Goal: Transaction & Acquisition: Purchase product/service

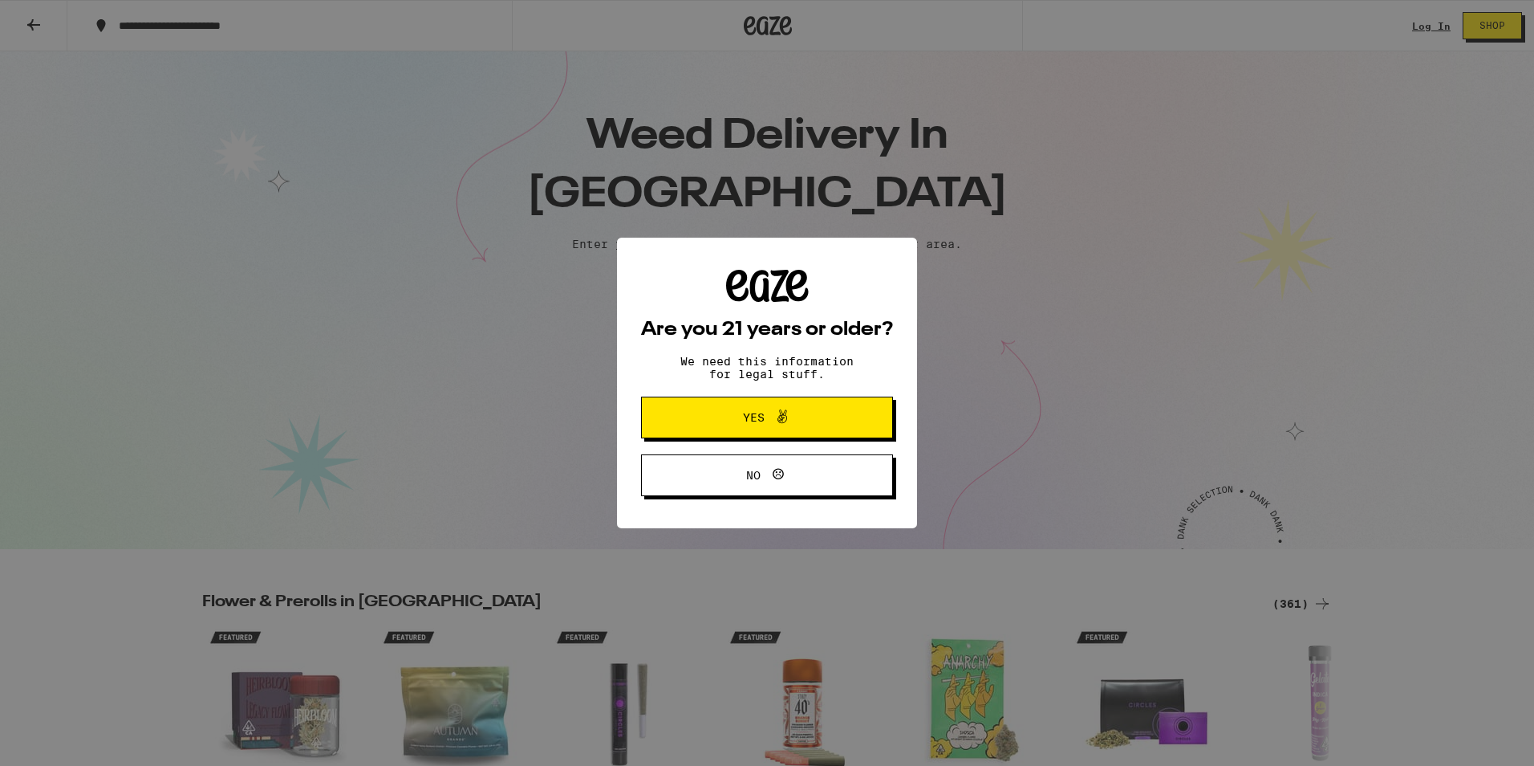
click at [783, 412] on icon at bounding box center [782, 416] width 19 height 19
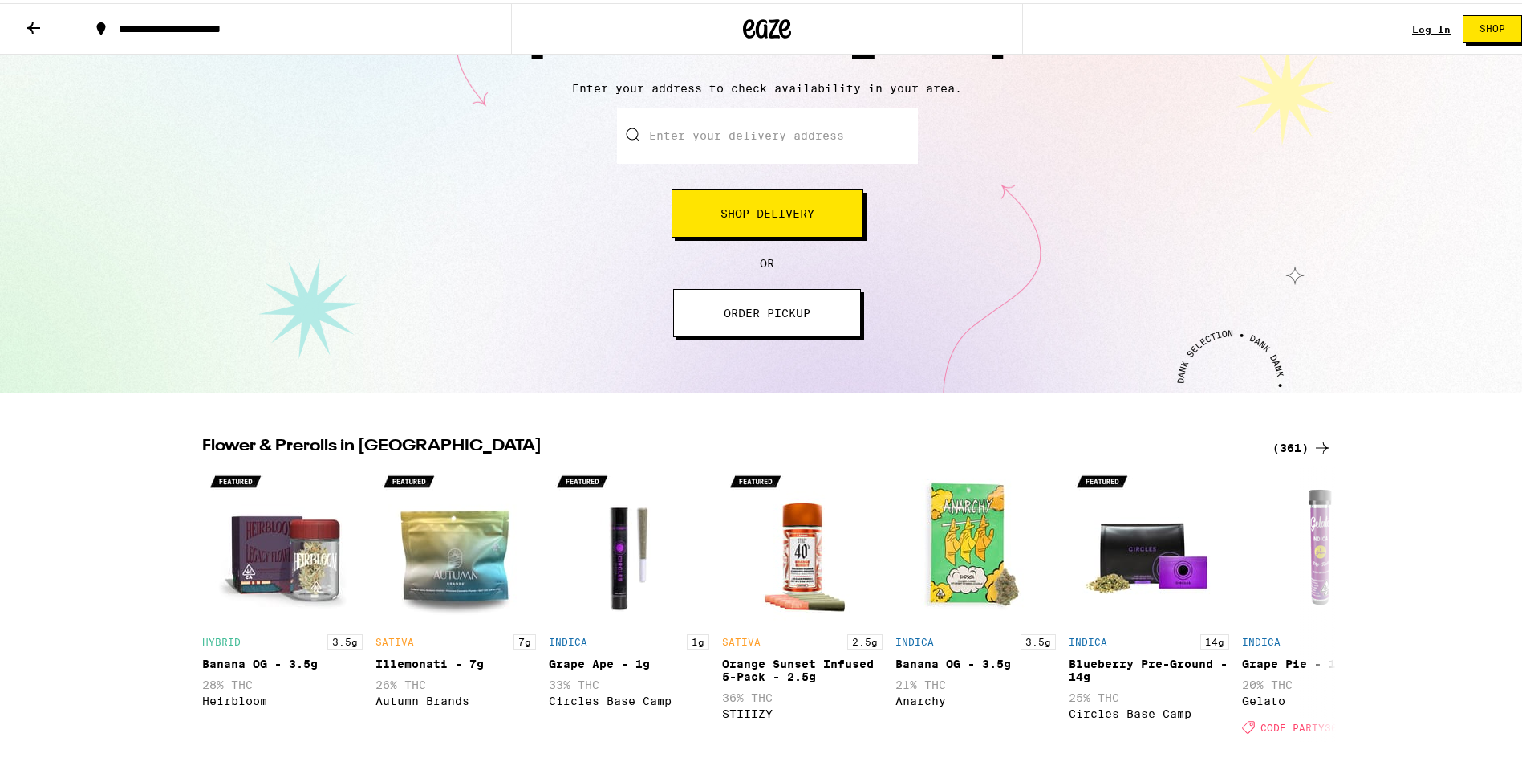
scroll to position [80, 0]
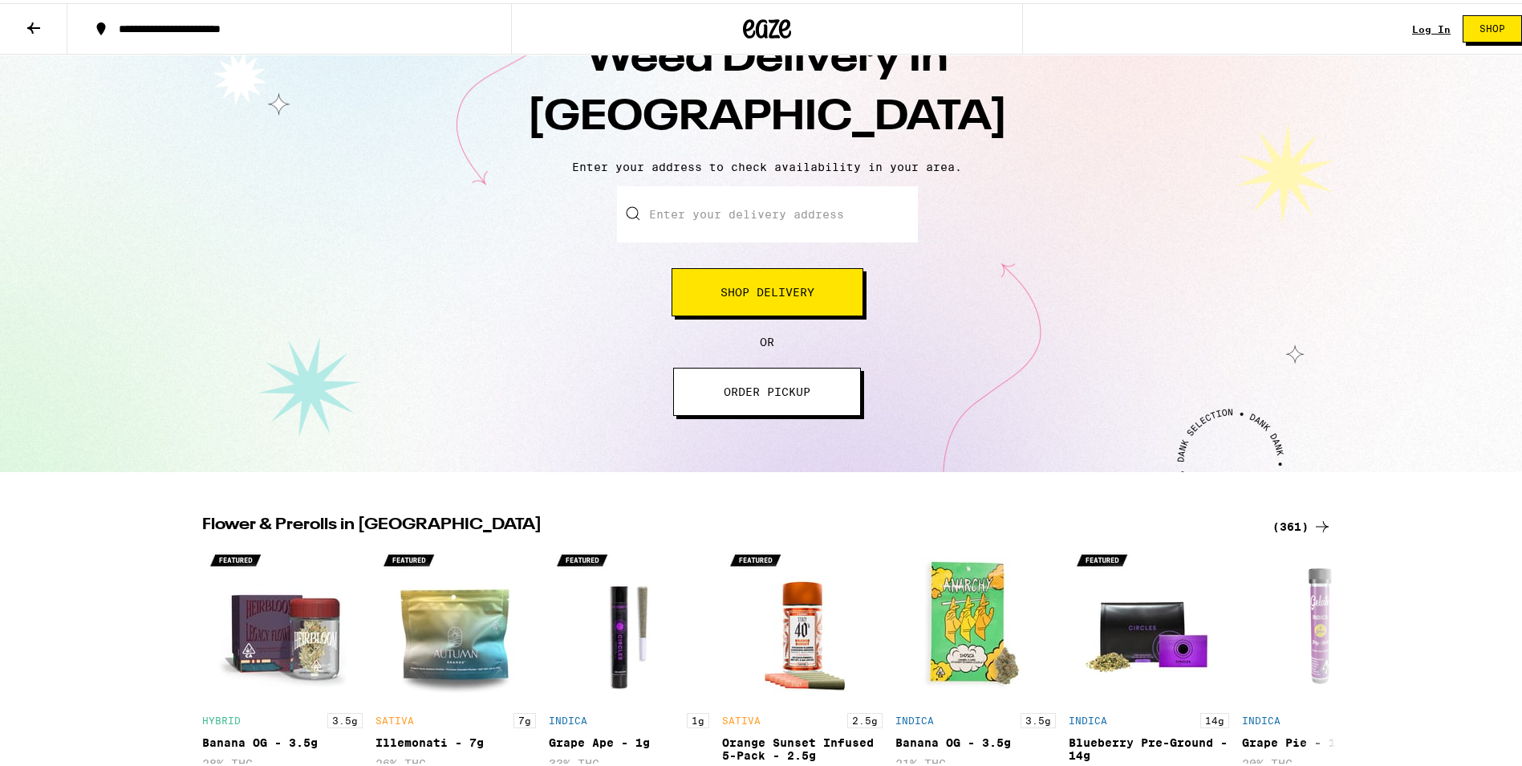
click at [782, 282] on button "Shop Delivery" at bounding box center [768, 289] width 192 height 48
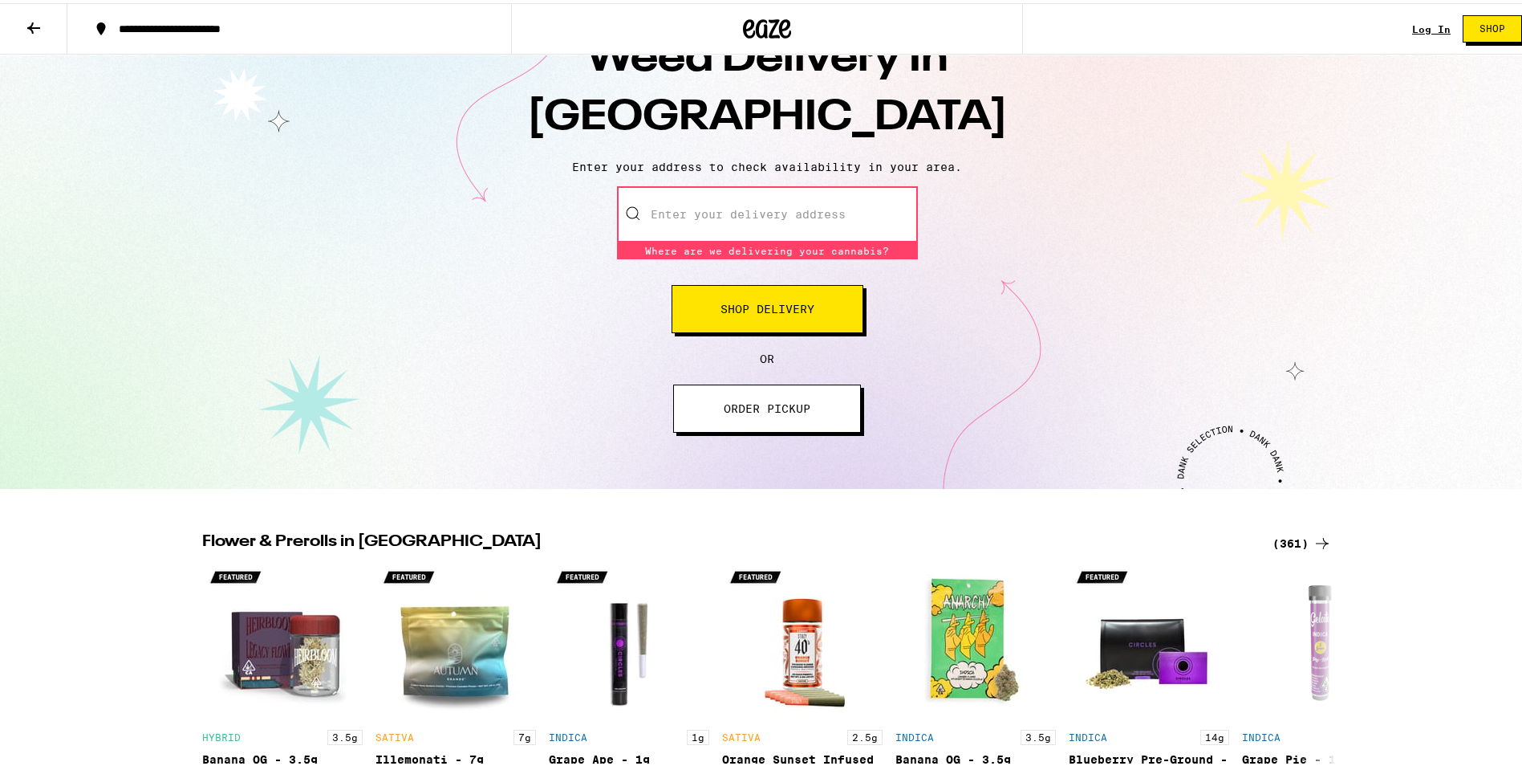
click at [757, 228] on input "Enter your delivery address" at bounding box center [767, 211] width 301 height 56
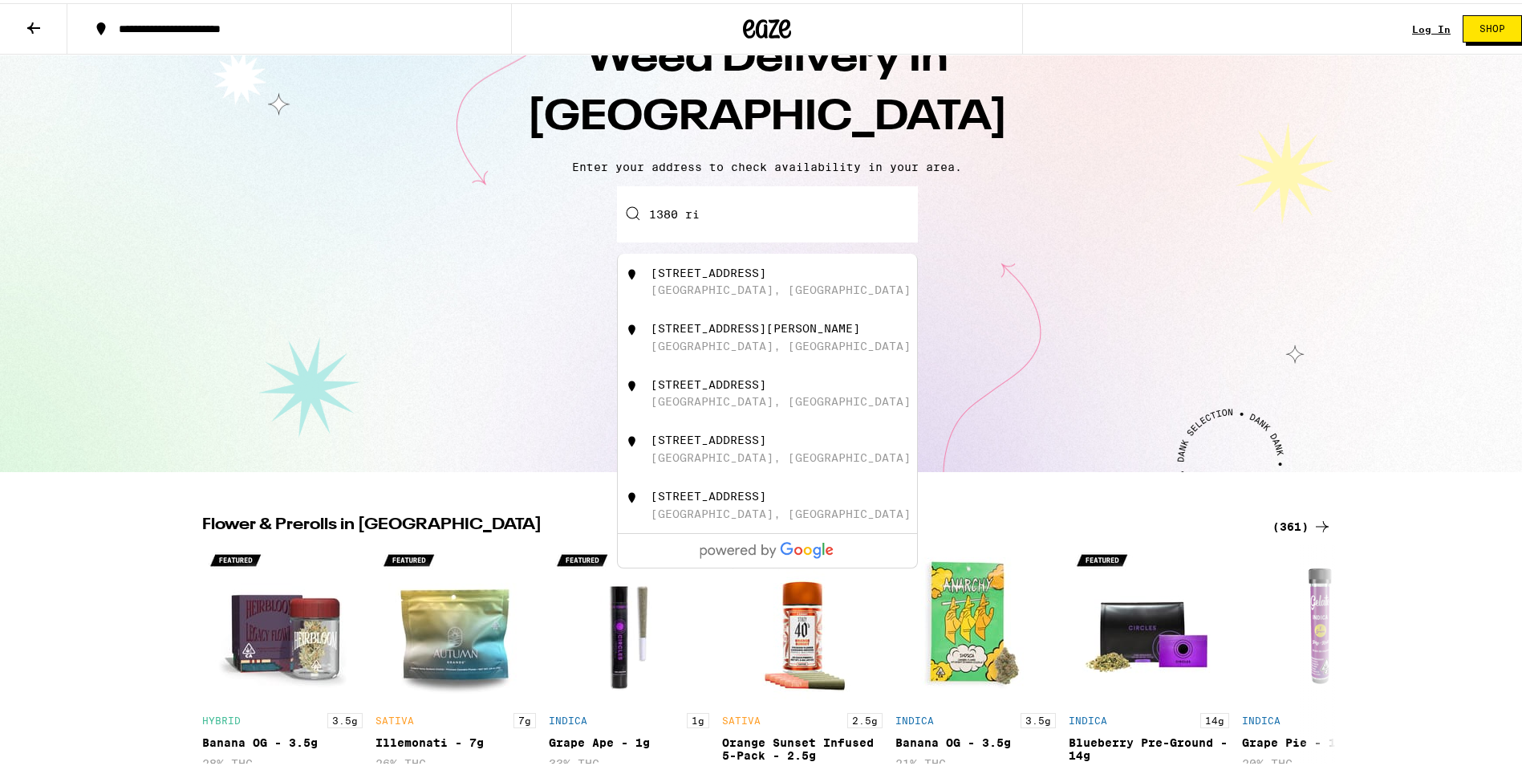
click at [734, 276] on div "[STREET_ADDRESS]" at bounding box center [709, 269] width 116 height 13
type input "[STREET_ADDRESS]"
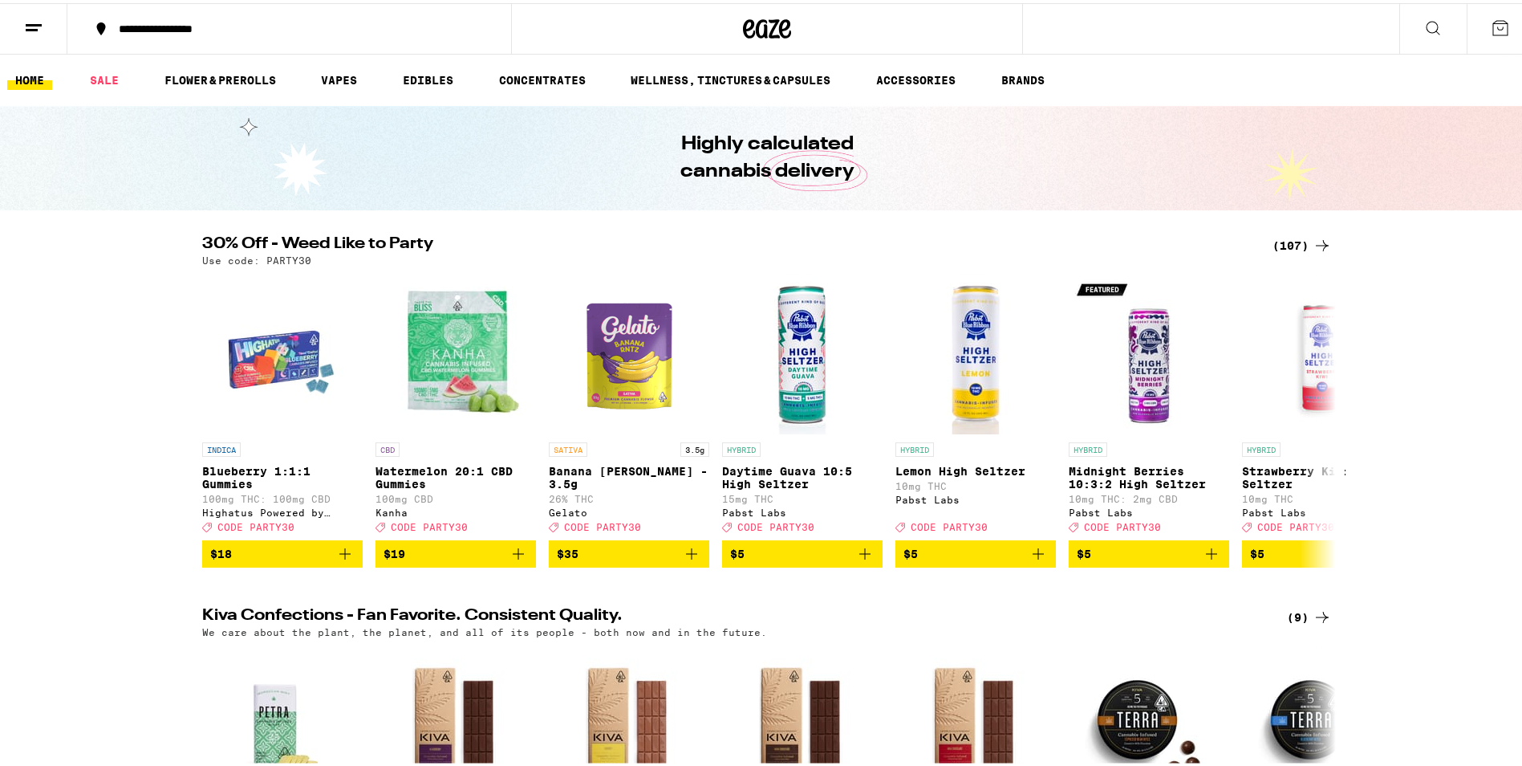
click at [1302, 237] on div "(107)" at bounding box center [1302, 242] width 59 height 19
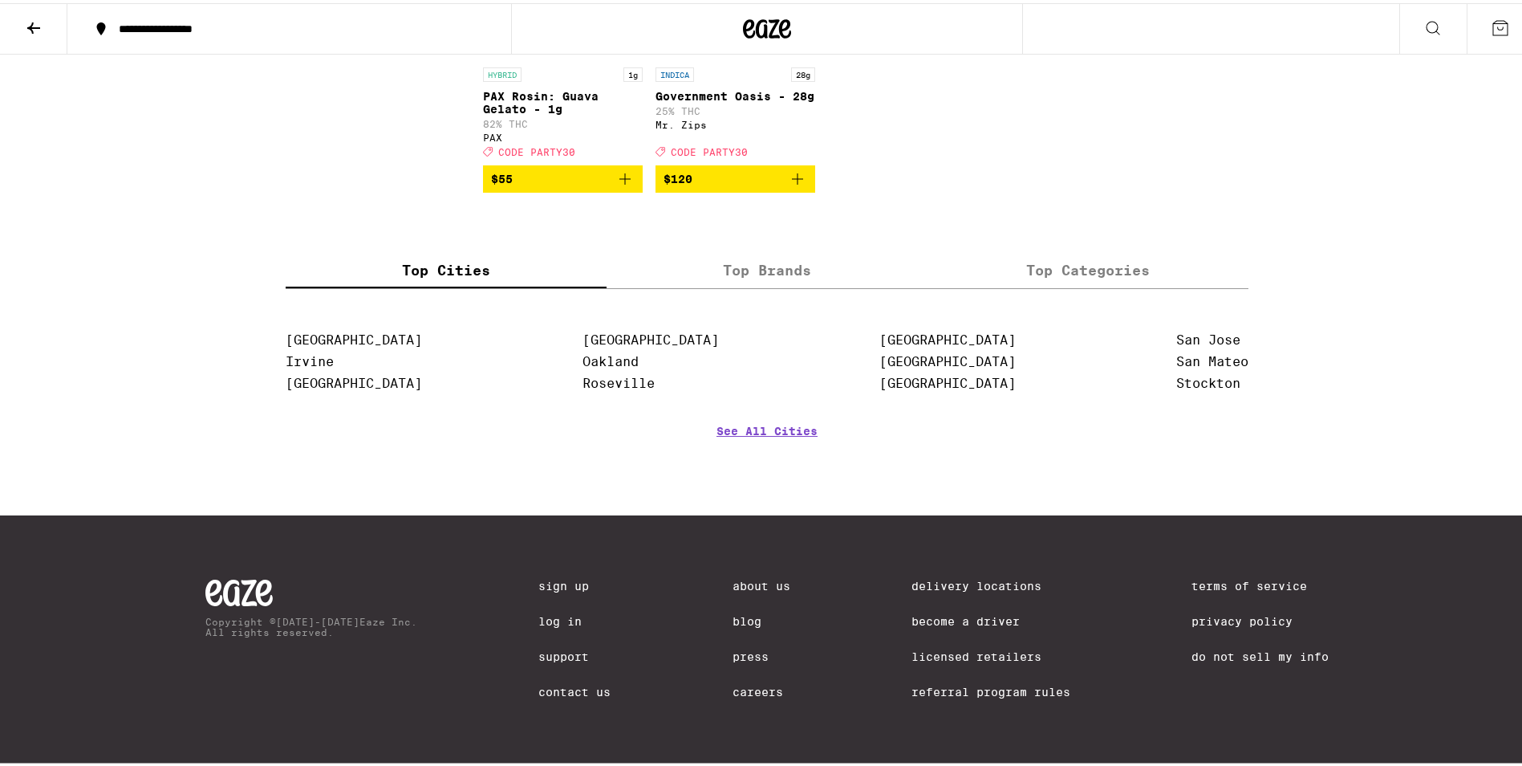
scroll to position [6982, 0]
drag, startPoint x: 1420, startPoint y: 291, endPoint x: 1410, endPoint y: 298, distance: 11.6
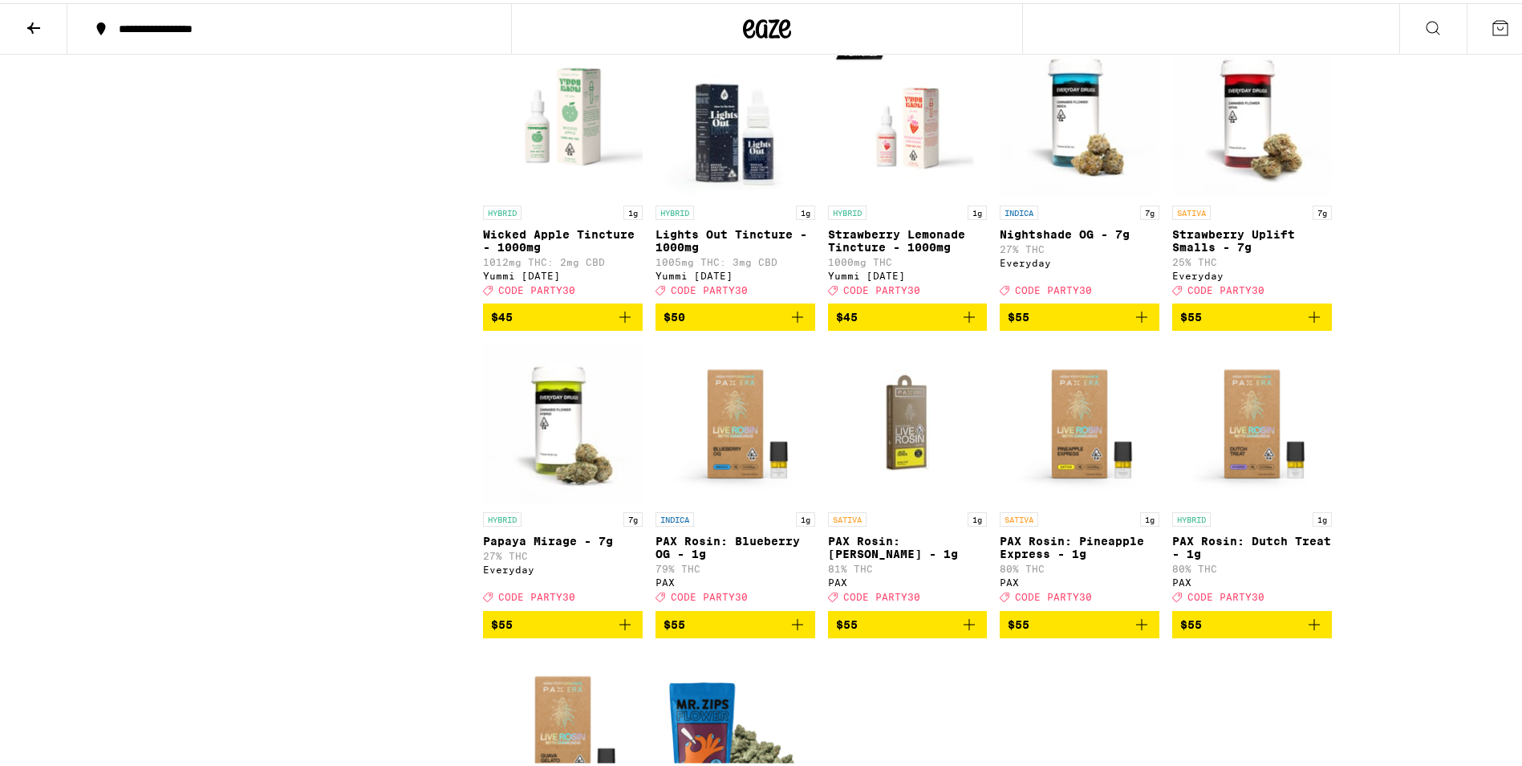
scroll to position [5512, 0]
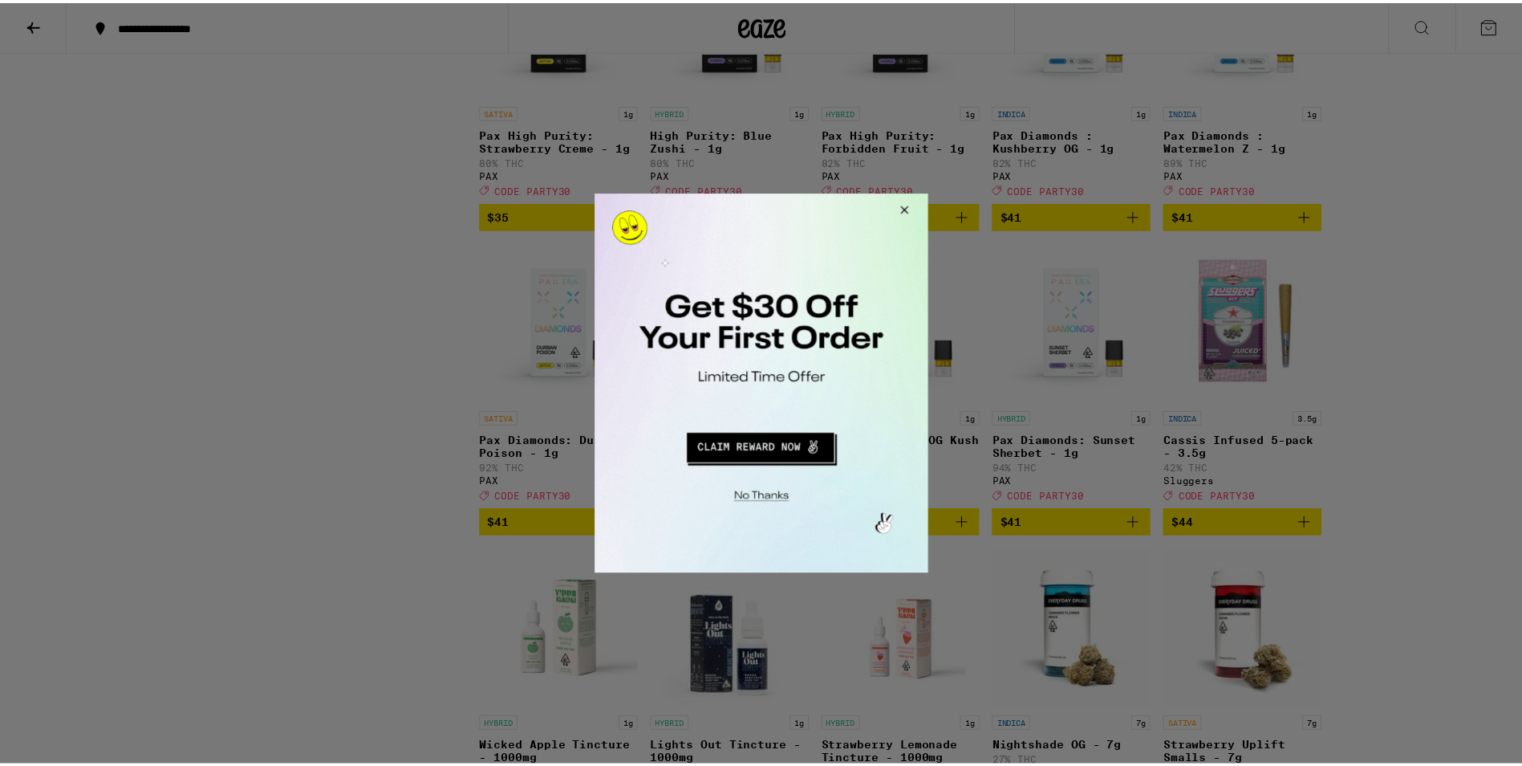
click at [910, 204] on button "Close Modal" at bounding box center [903, 212] width 43 height 39
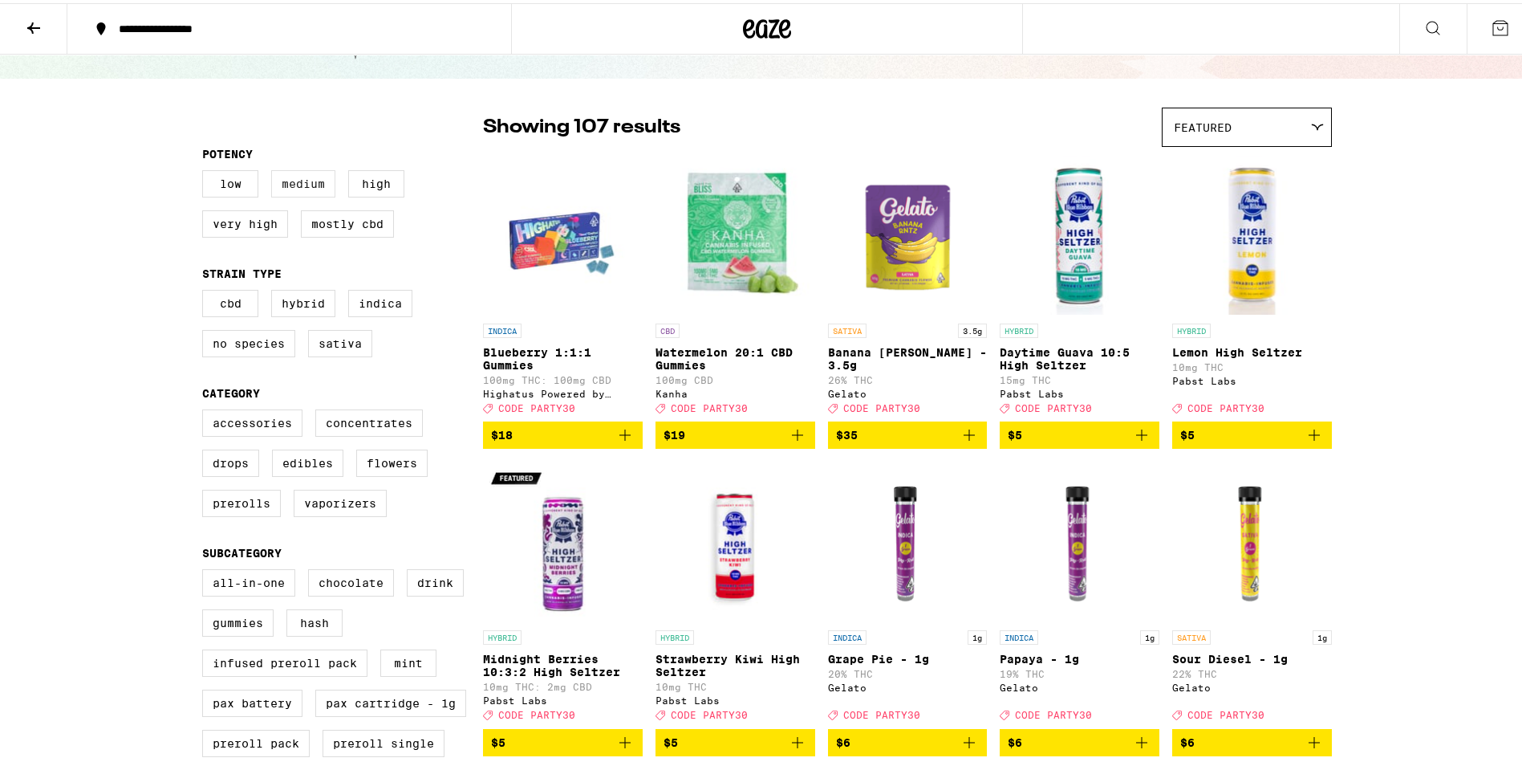
scroll to position [0, 0]
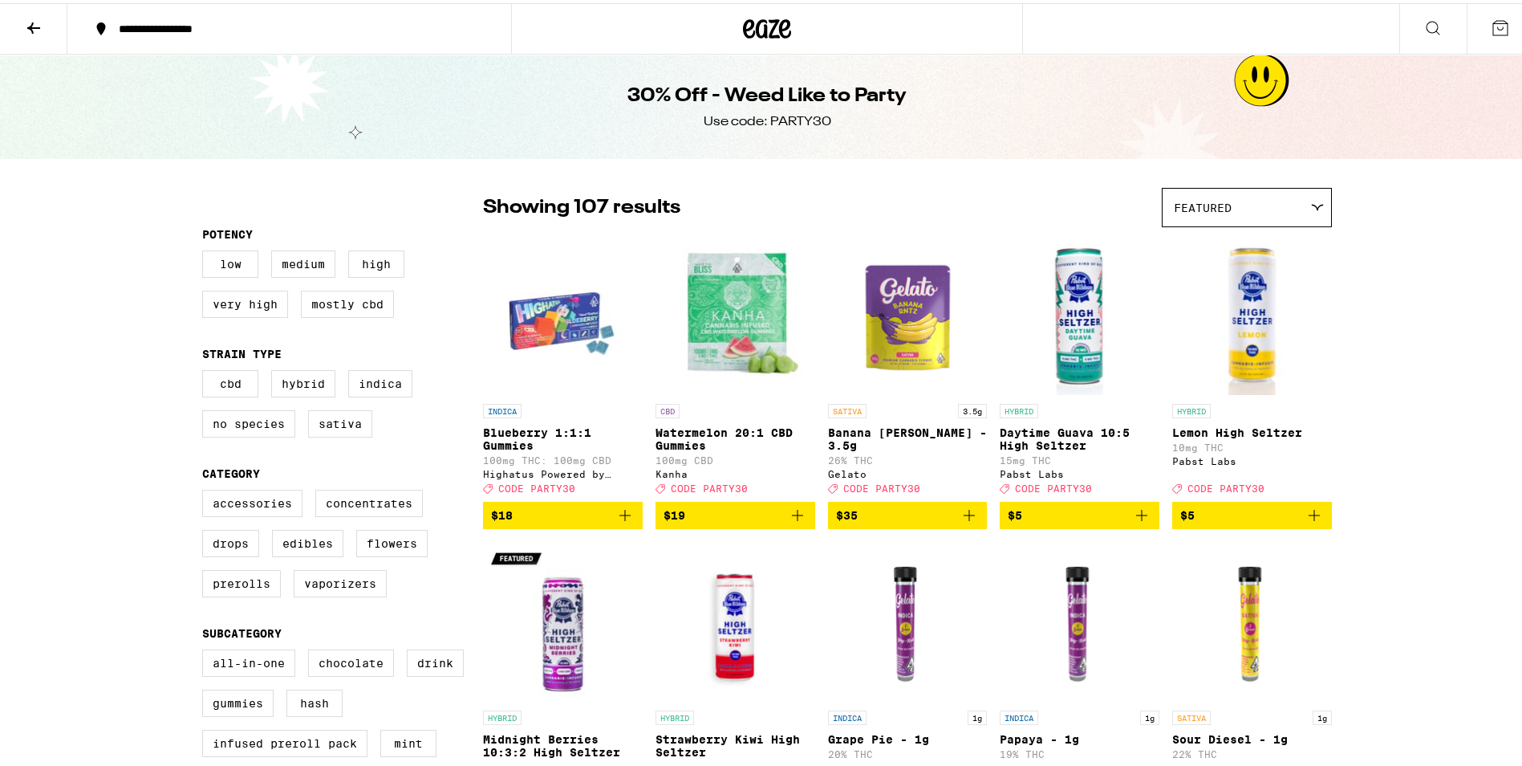
click at [764, 34] on icon at bounding box center [768, 25] width 24 height 19
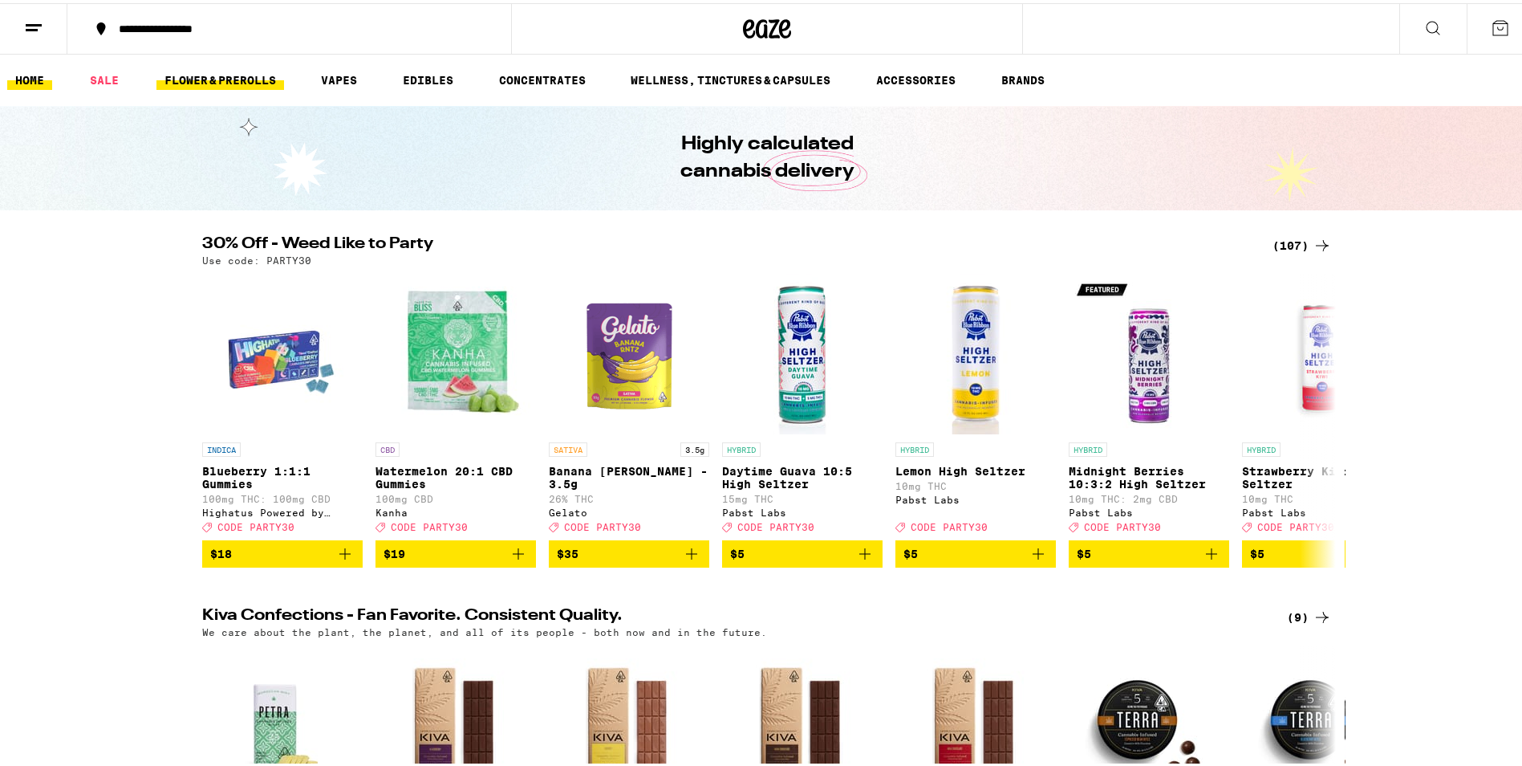
click at [237, 79] on link "FLOWER & PREROLLS" at bounding box center [220, 76] width 128 height 19
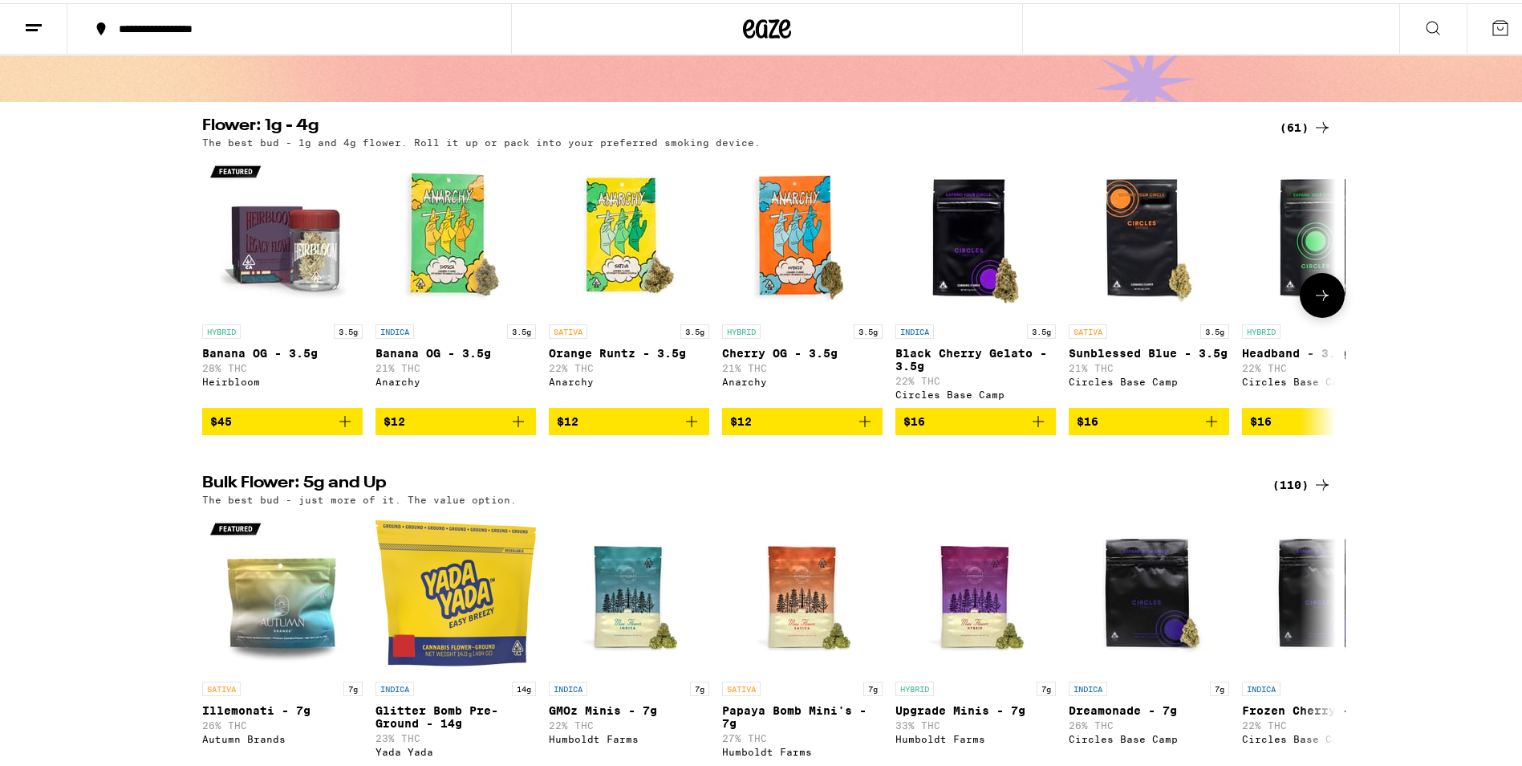
scroll to position [80, 0]
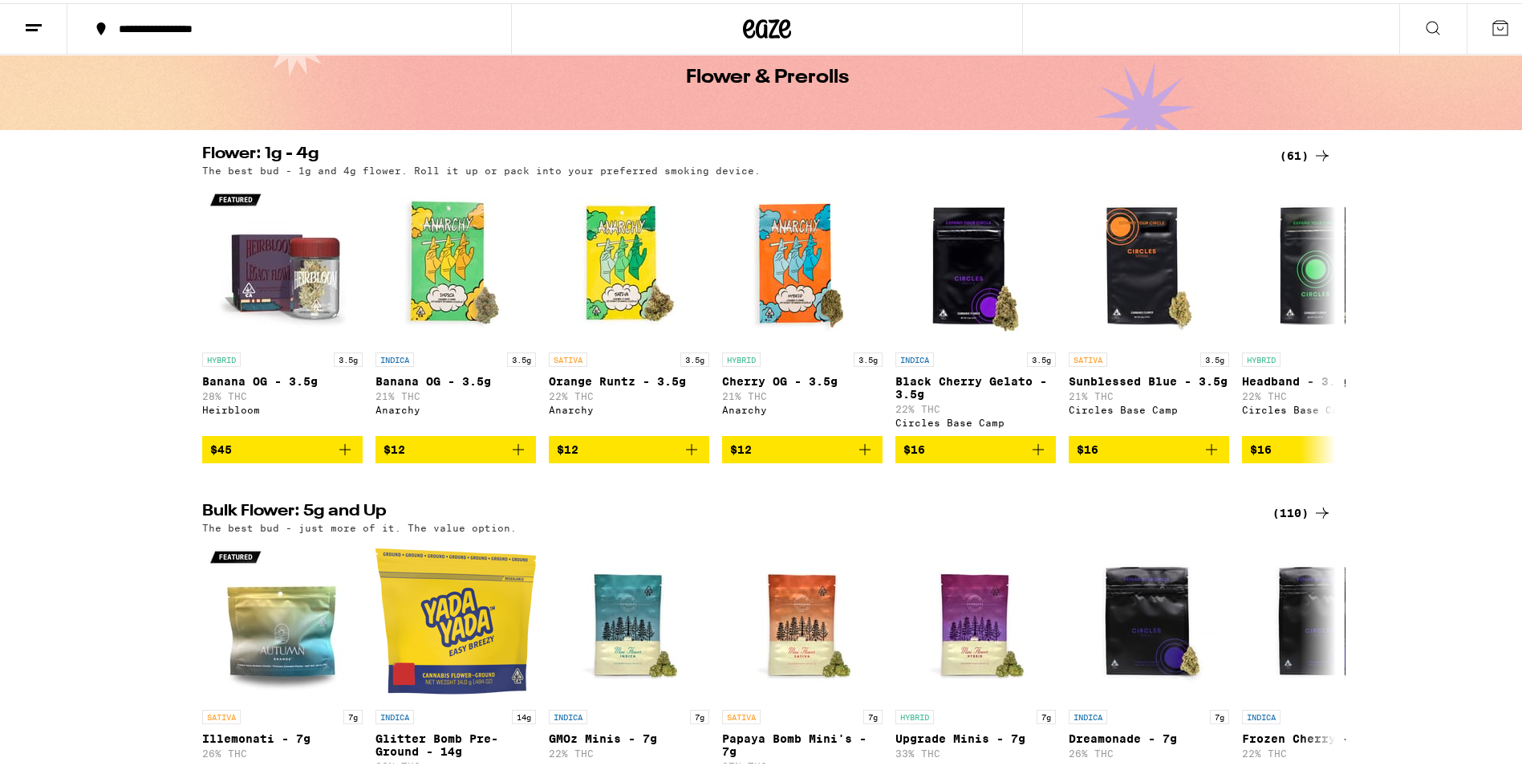
click at [1293, 152] on div "(61)" at bounding box center [1306, 152] width 52 height 19
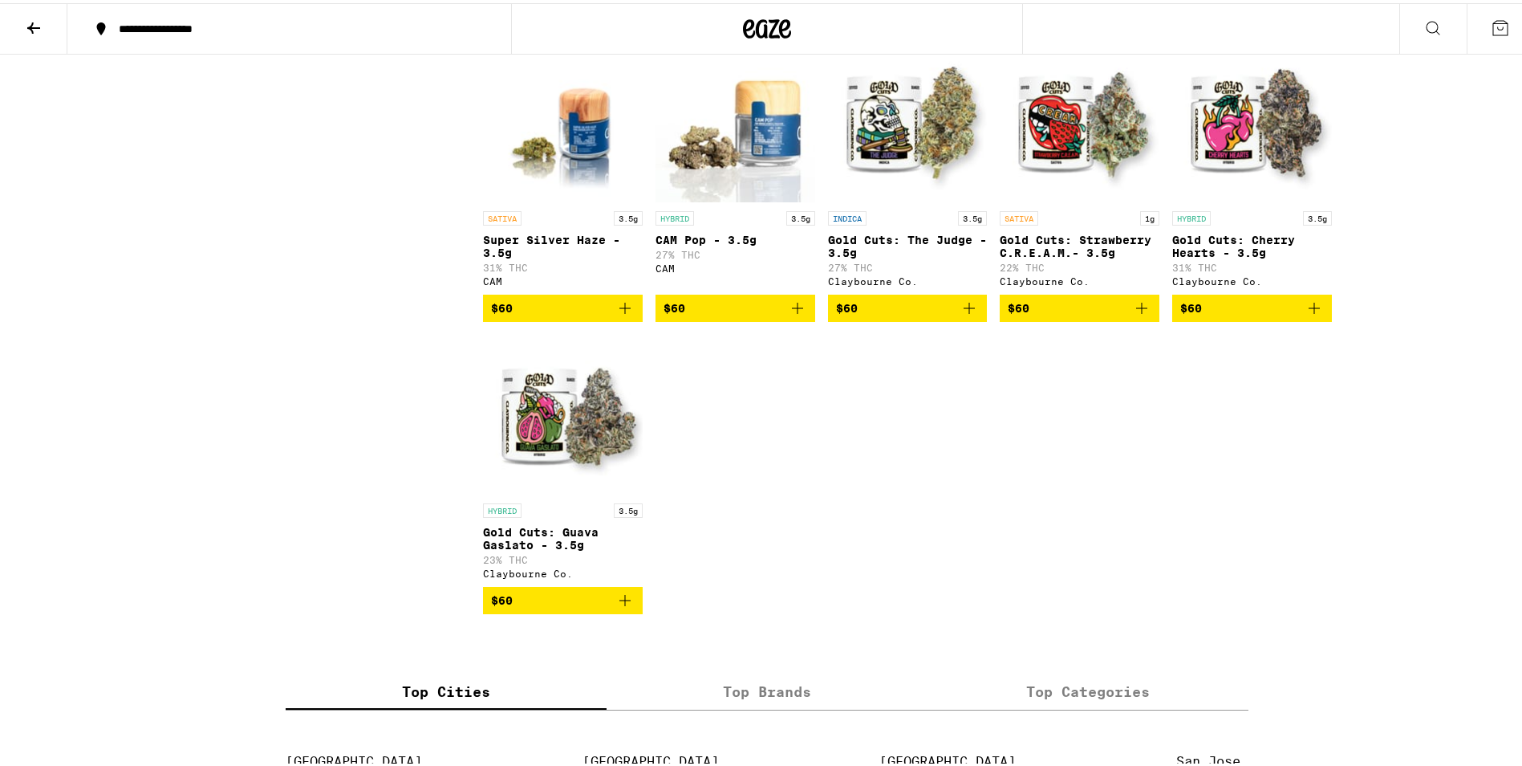
scroll to position [3451, 0]
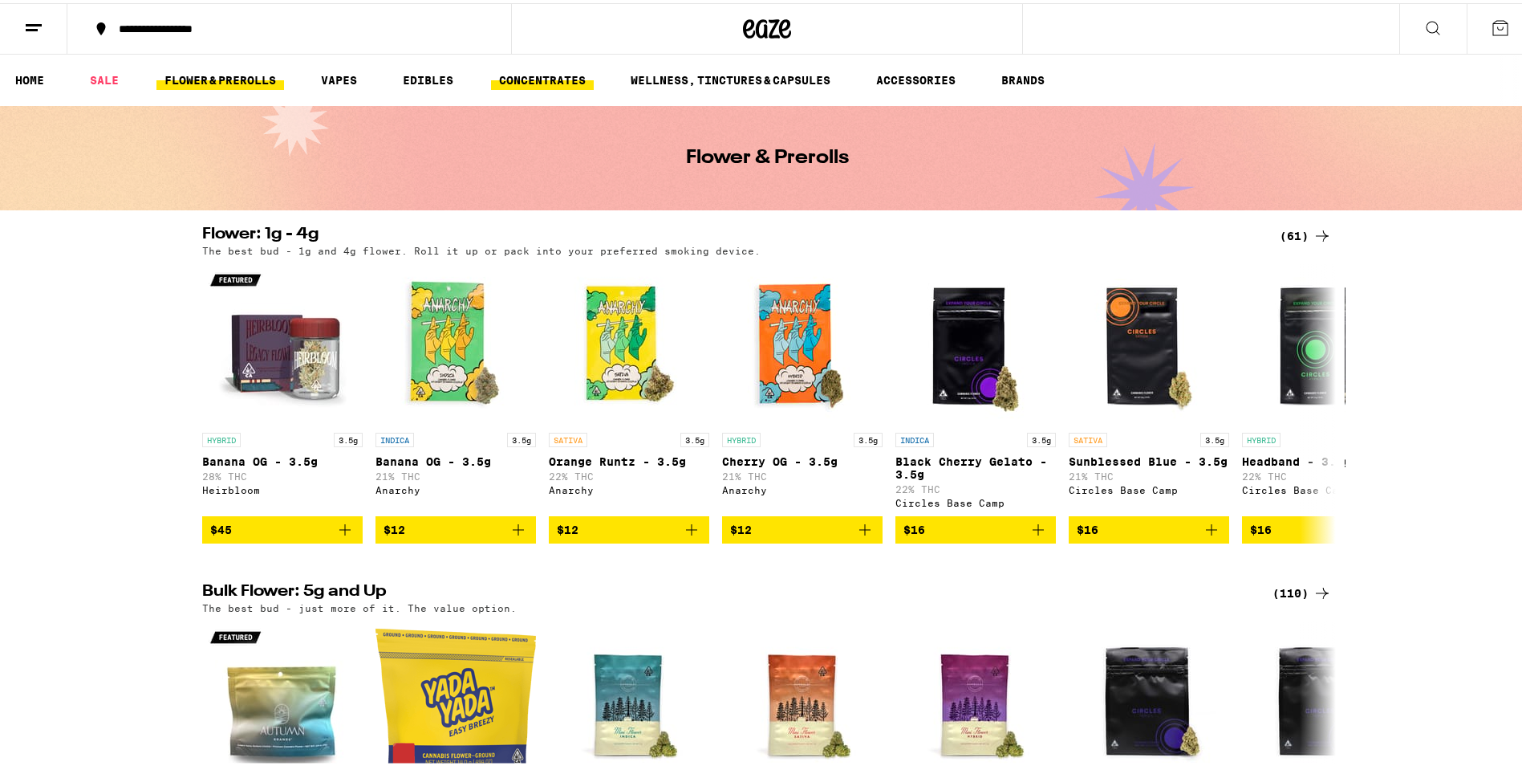
click at [543, 76] on link "CONCENTRATES" at bounding box center [542, 76] width 103 height 19
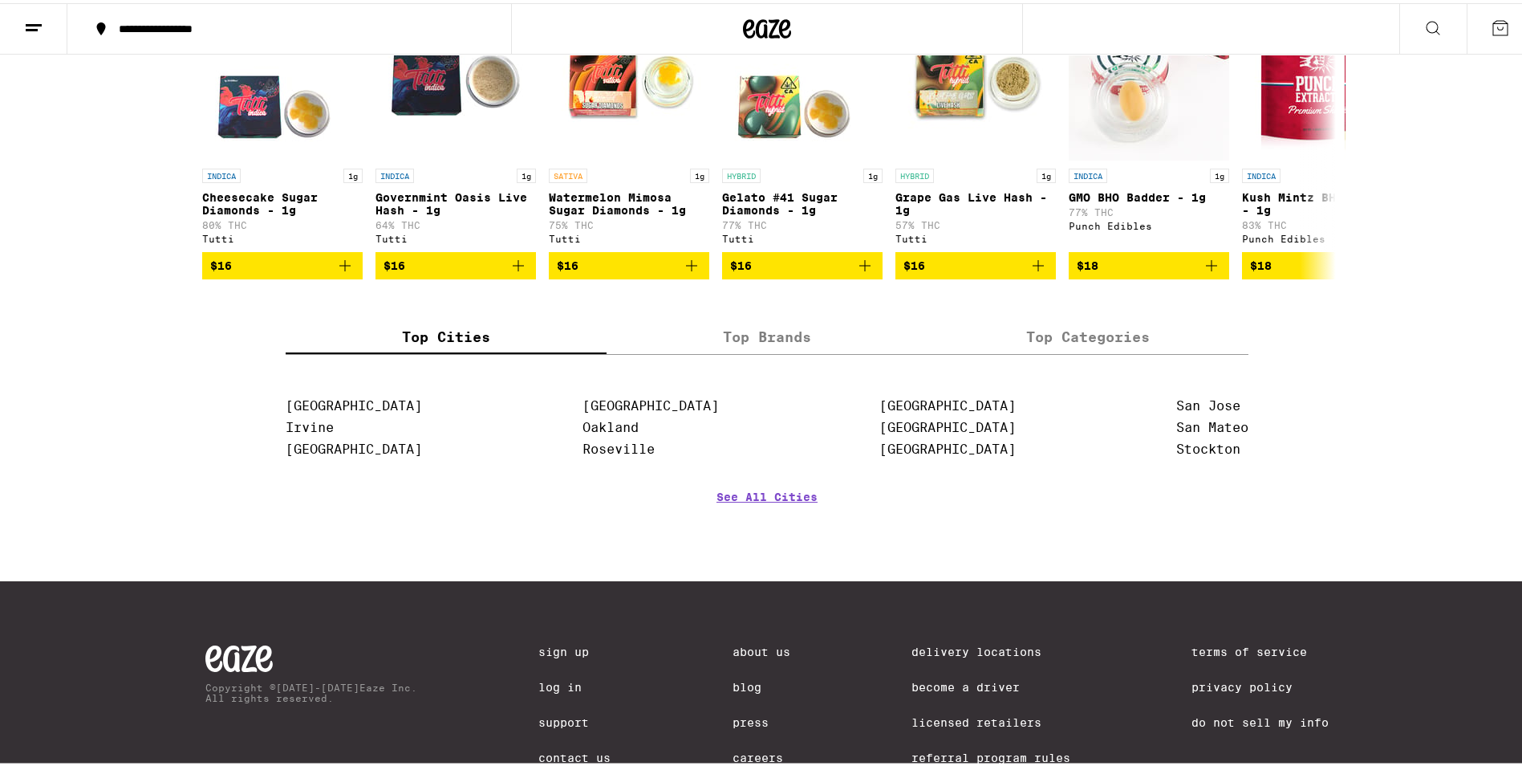
scroll to position [347, 0]
